Goal: Task Accomplishment & Management: Complete application form

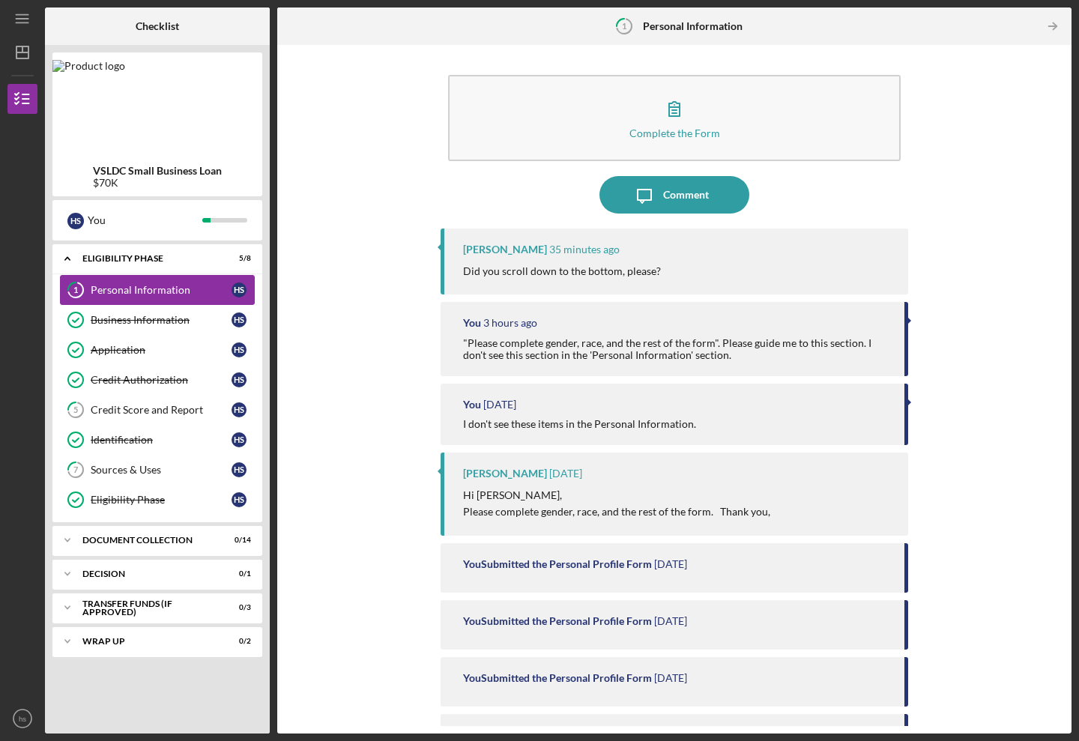
click at [184, 280] on link "1 Personal Information h s" at bounding box center [157, 290] width 195 height 30
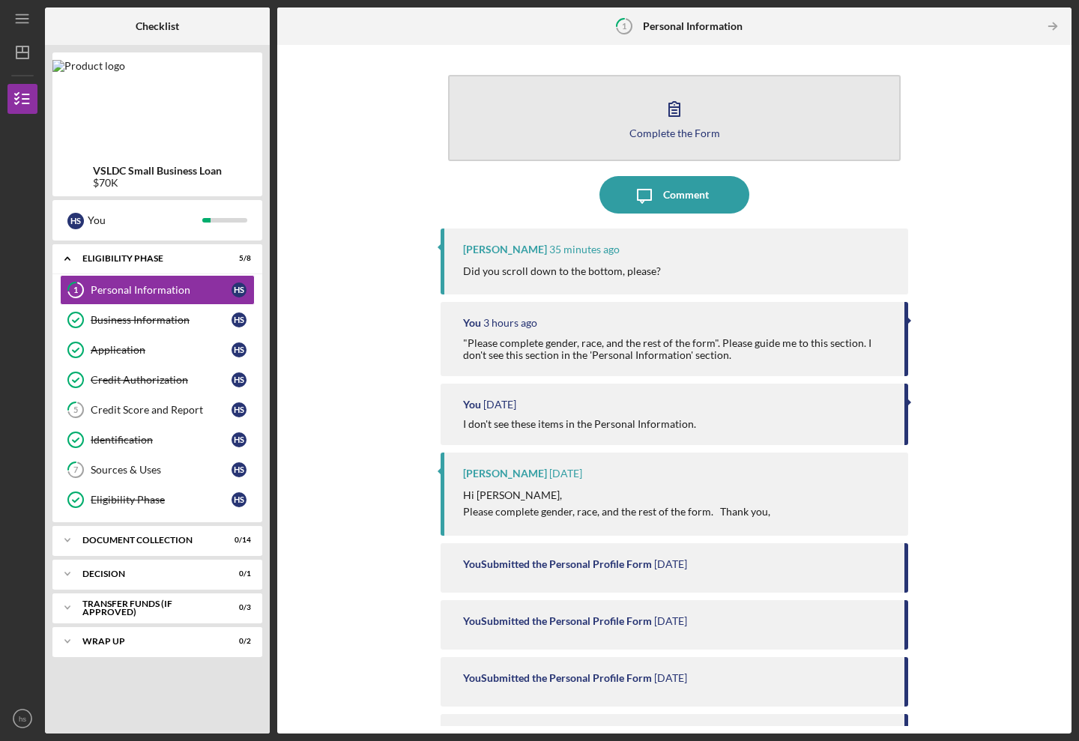
click at [599, 115] on button "Complete the Form Form" at bounding box center [674, 118] width 453 height 86
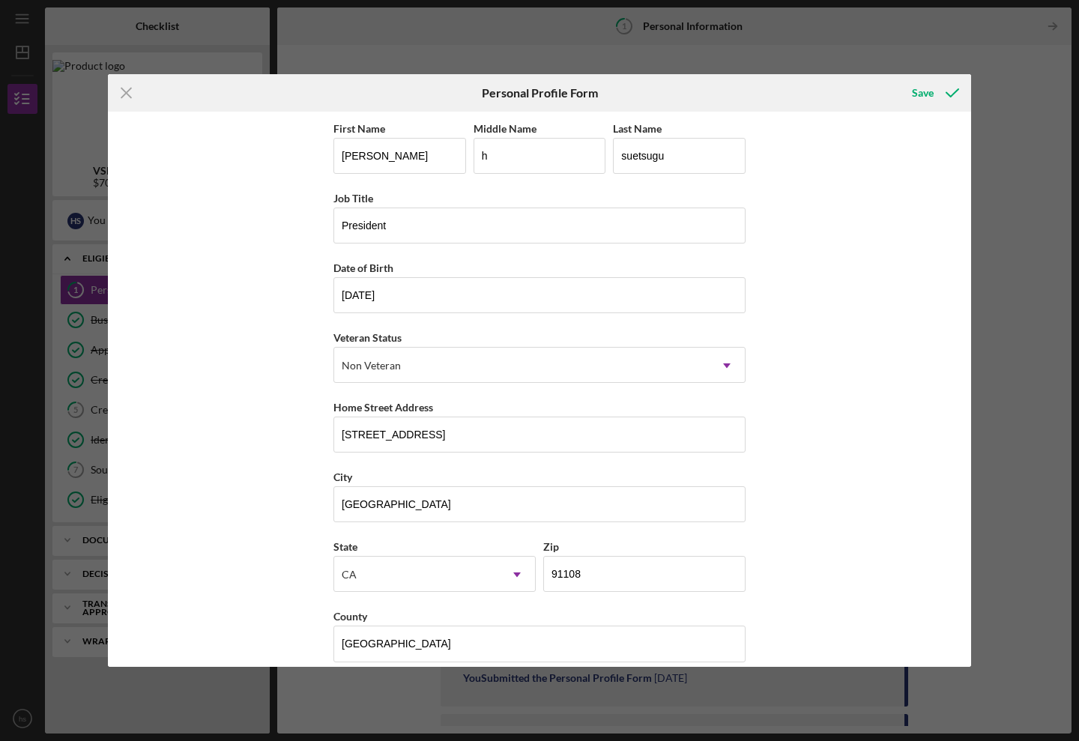
click at [403, 27] on div "Icon/Menu Close Personal Profile Form Save First Name [PERSON_NAME] Middle Name…" at bounding box center [539, 370] width 1079 height 741
click at [921, 90] on div "Save" at bounding box center [923, 93] width 22 height 30
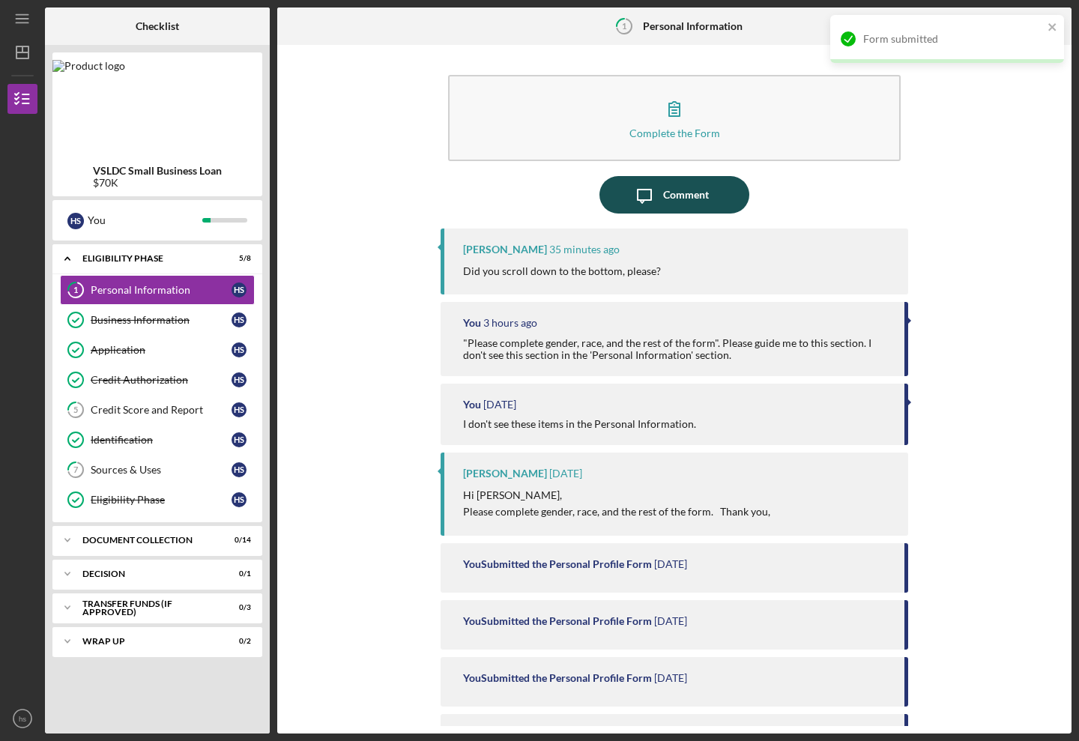
click at [689, 194] on div "Comment" at bounding box center [686, 194] width 46 height 37
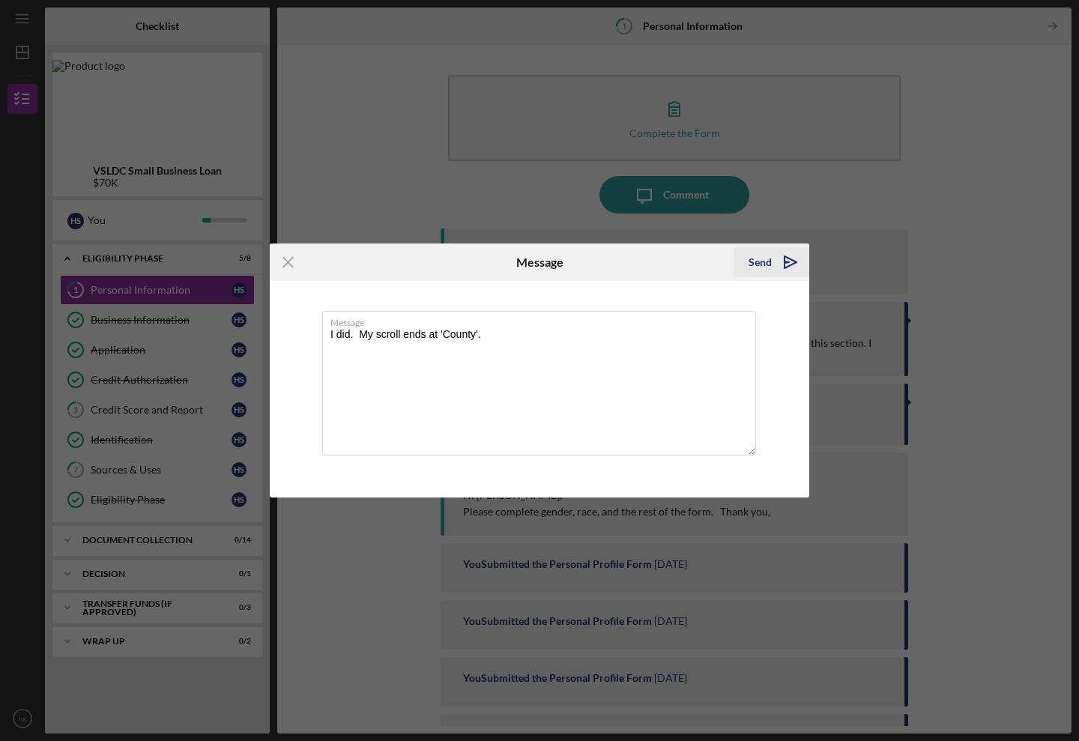
type textarea "I did. My scroll ends at 'County'."
drag, startPoint x: 749, startPoint y: 261, endPoint x: 735, endPoint y: 246, distance: 20.7
click at [749, 262] on button "Send Icon/icon-invite-send" at bounding box center [772, 262] width 76 height 30
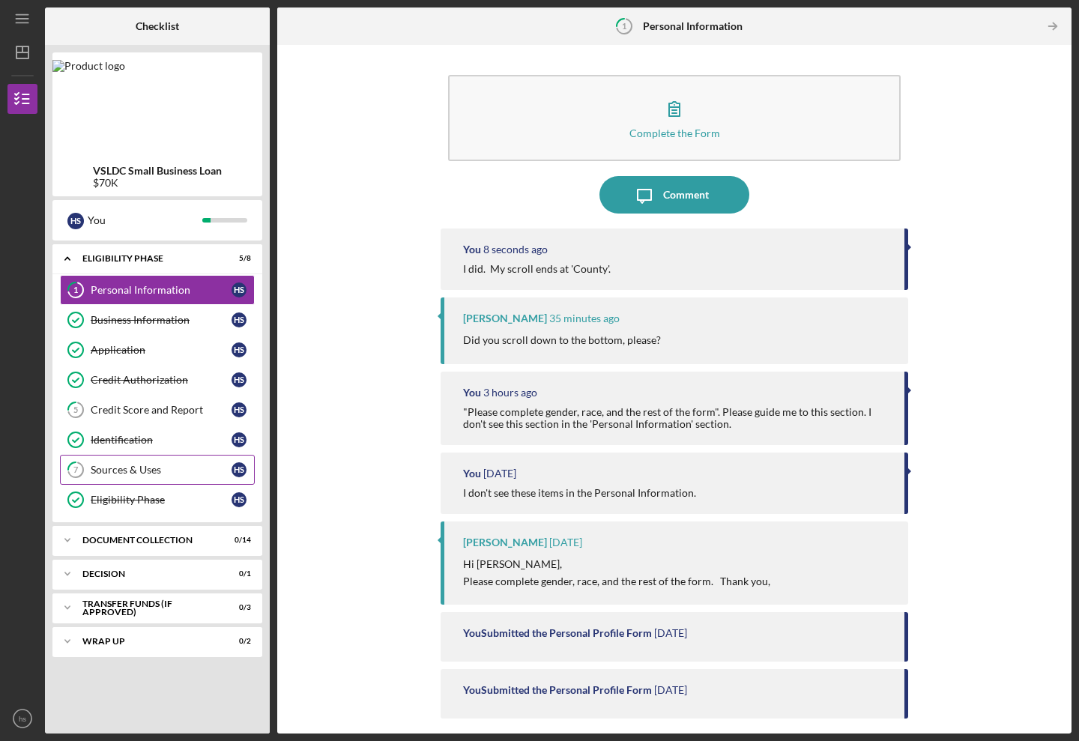
click at [142, 471] on div "Sources & Uses" at bounding box center [161, 470] width 141 height 12
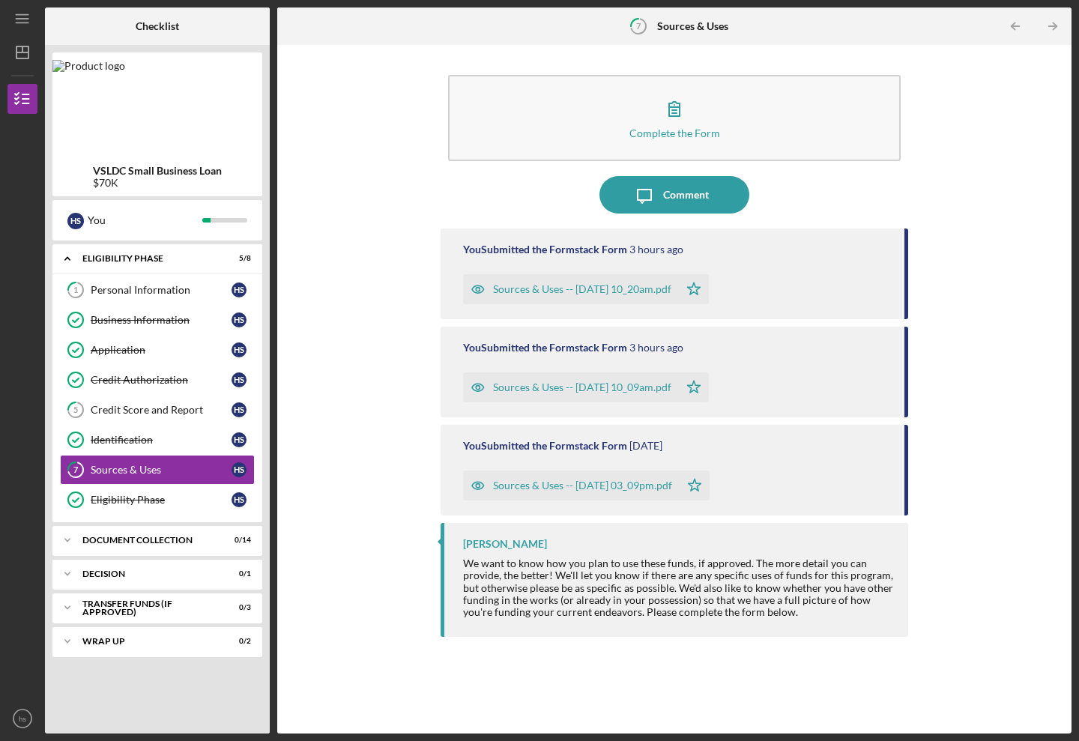
click at [717, 557] on div "We want to know how you plan to use these funds, if approved. The more detail y…" at bounding box center [678, 587] width 430 height 60
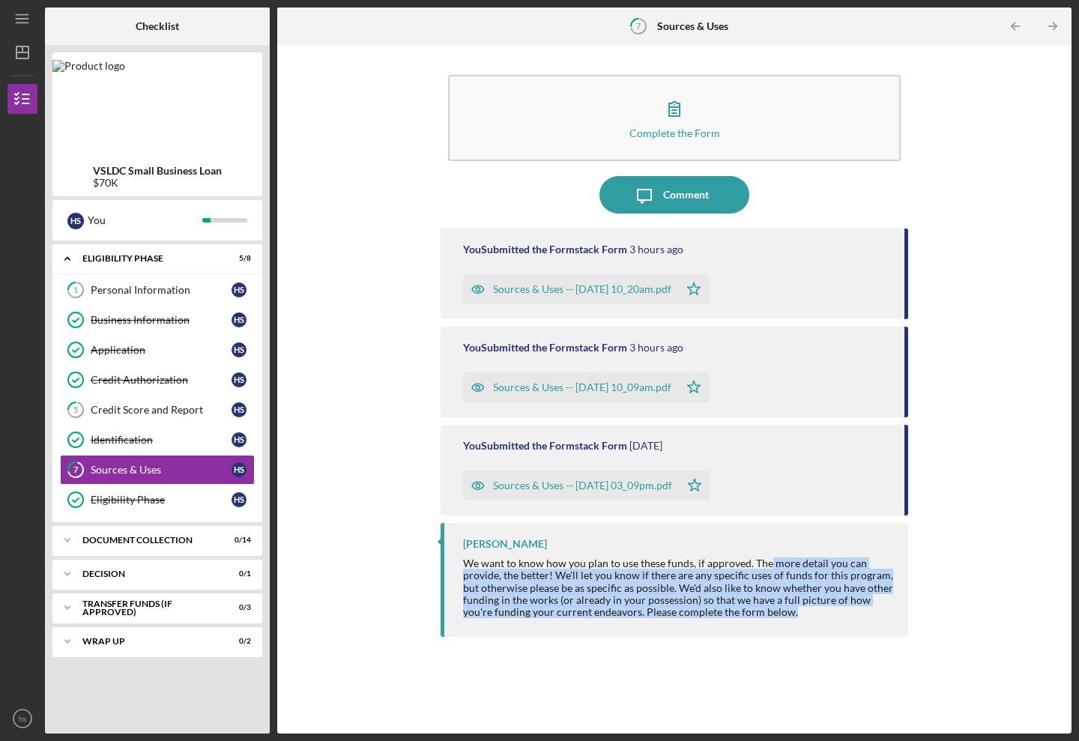
drag, startPoint x: 769, startPoint y: 563, endPoint x: 803, endPoint y: 615, distance: 62.8
click at [816, 617] on div "[PERSON_NAME] We want to know how you plan to use these funds, if approved. The…" at bounding box center [675, 580] width 468 height 114
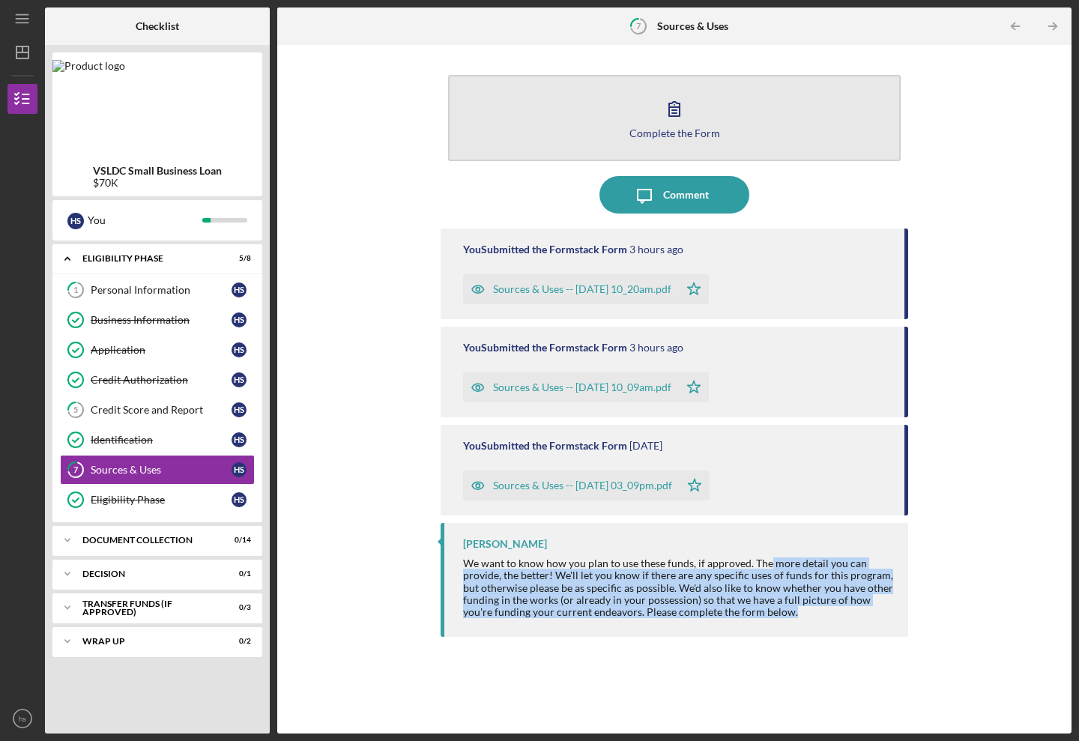
click at [650, 118] on button "Complete the Form Form" at bounding box center [674, 118] width 453 height 86
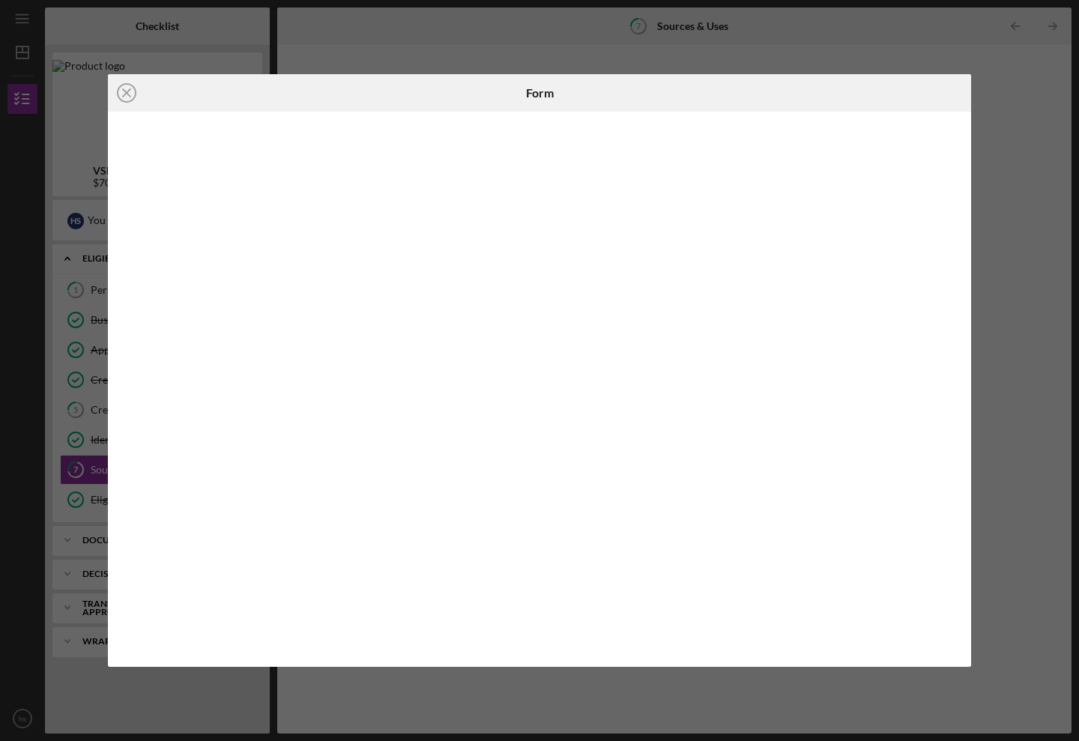
click at [357, 49] on div "Icon/Close Form" at bounding box center [539, 370] width 1079 height 741
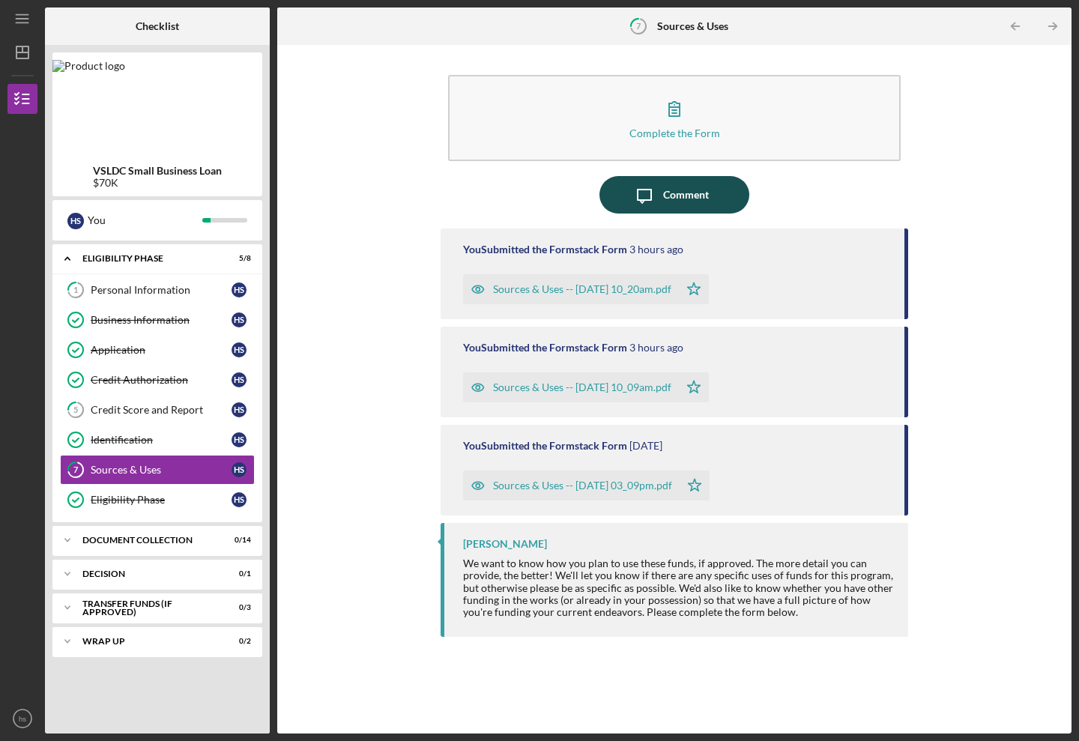
click at [659, 193] on icon "Icon/Message" at bounding box center [644, 194] width 37 height 37
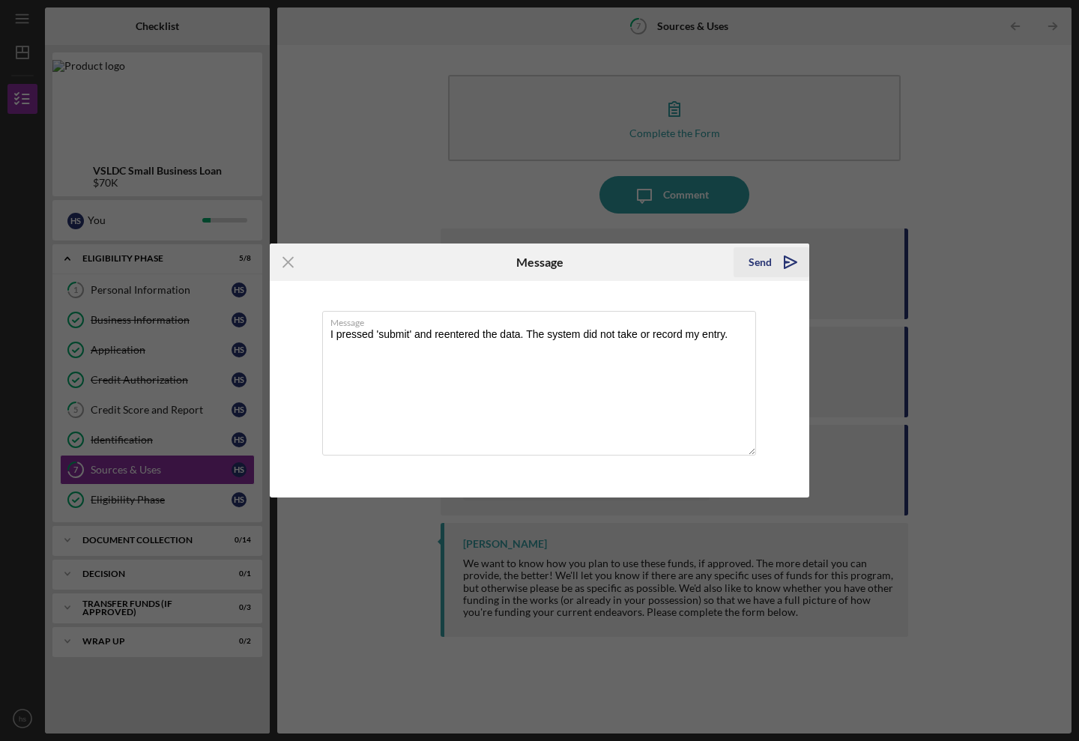
type textarea "I pressed 'submit' and reentered the data. The system did not take or record my…"
click at [749, 261] on button "Send Icon/icon-invite-send" at bounding box center [772, 262] width 76 height 30
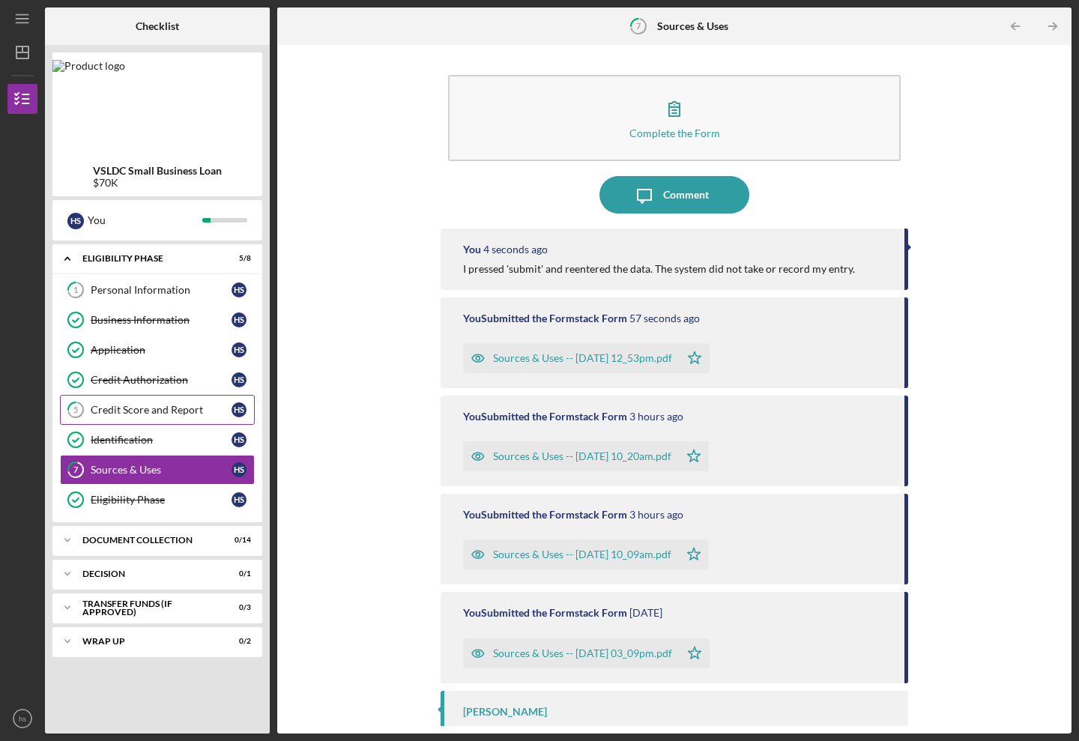
click at [151, 411] on div "Credit Score and Report" at bounding box center [161, 410] width 141 height 12
